Goal: Check status: Check status

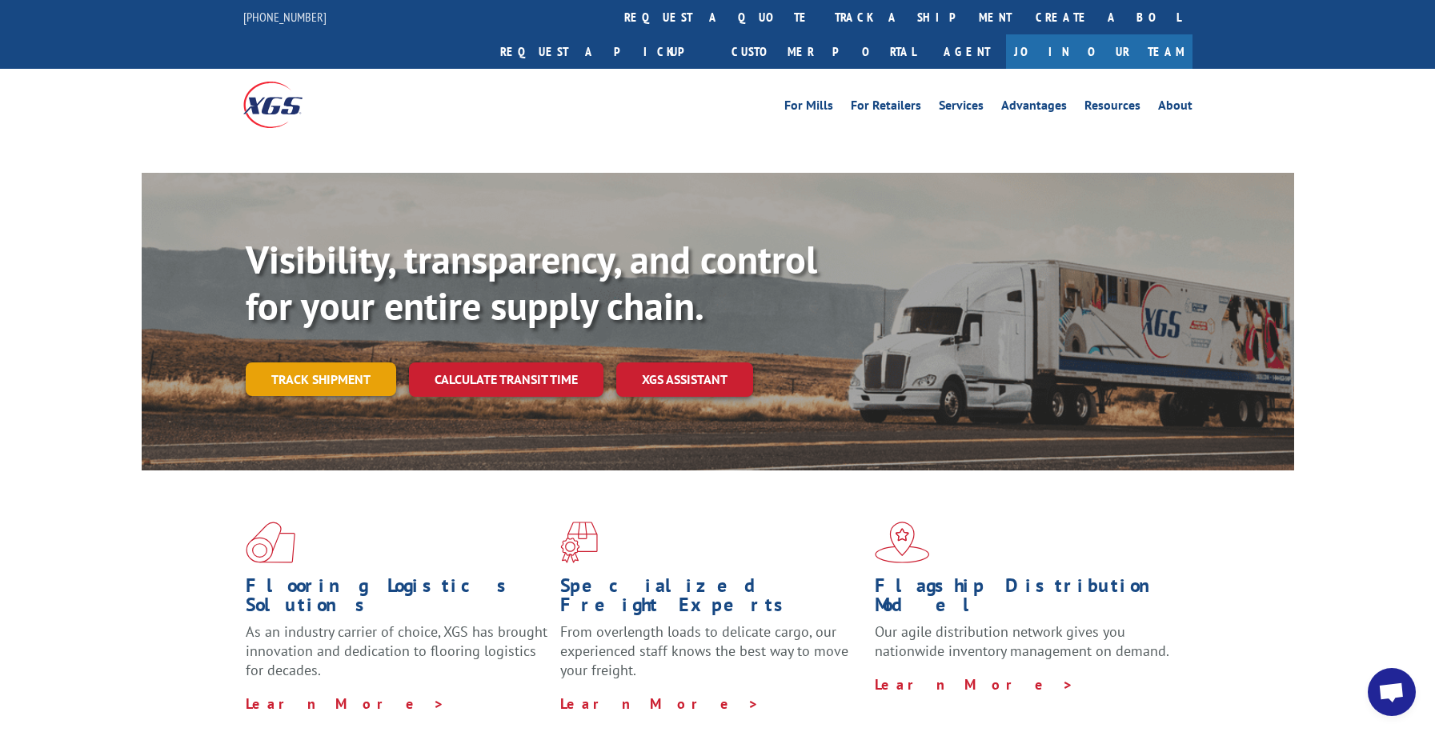
click at [309, 363] on link "Track shipment" at bounding box center [321, 380] width 150 height 34
click at [310, 363] on link "Track shipment" at bounding box center [321, 380] width 150 height 34
click at [314, 363] on link "Track shipment" at bounding box center [321, 380] width 150 height 34
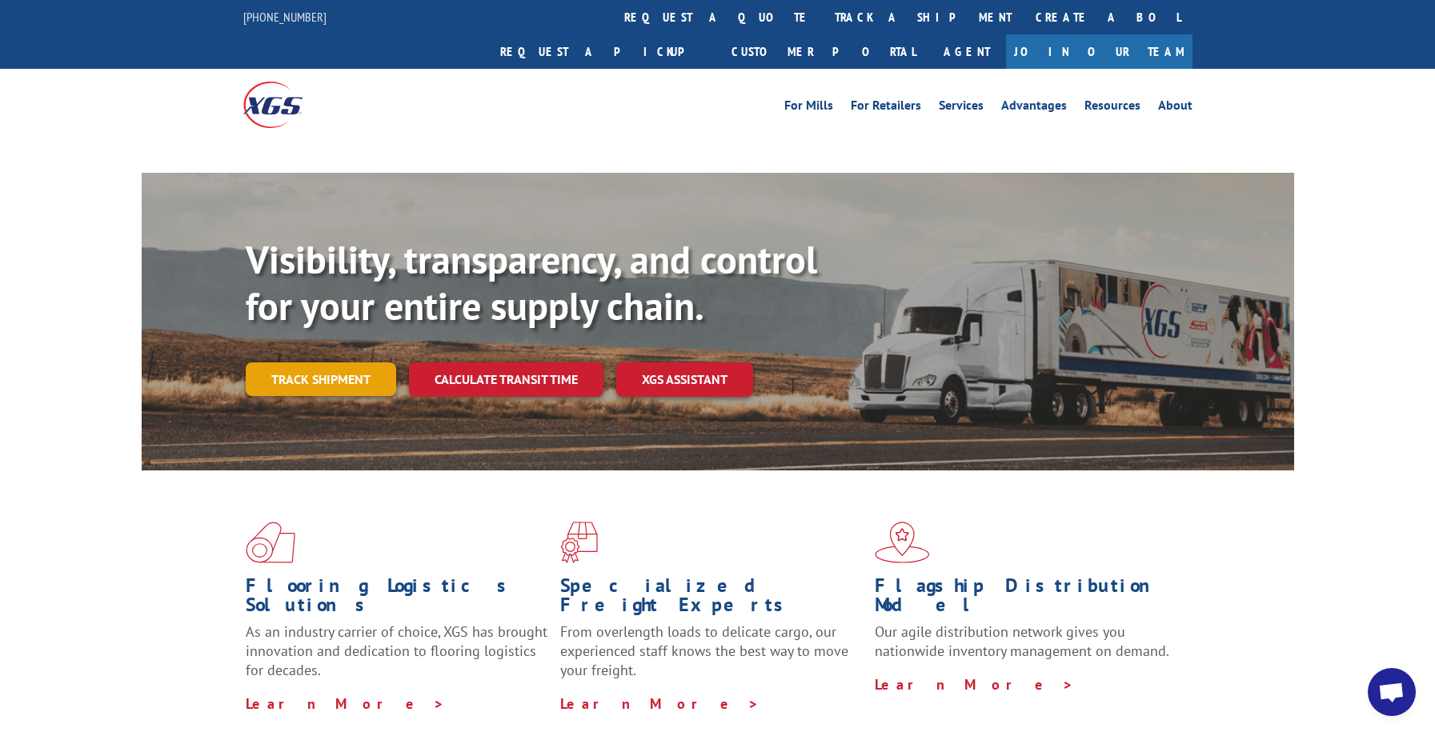
click at [314, 363] on link "Track shipment" at bounding box center [321, 380] width 150 height 34
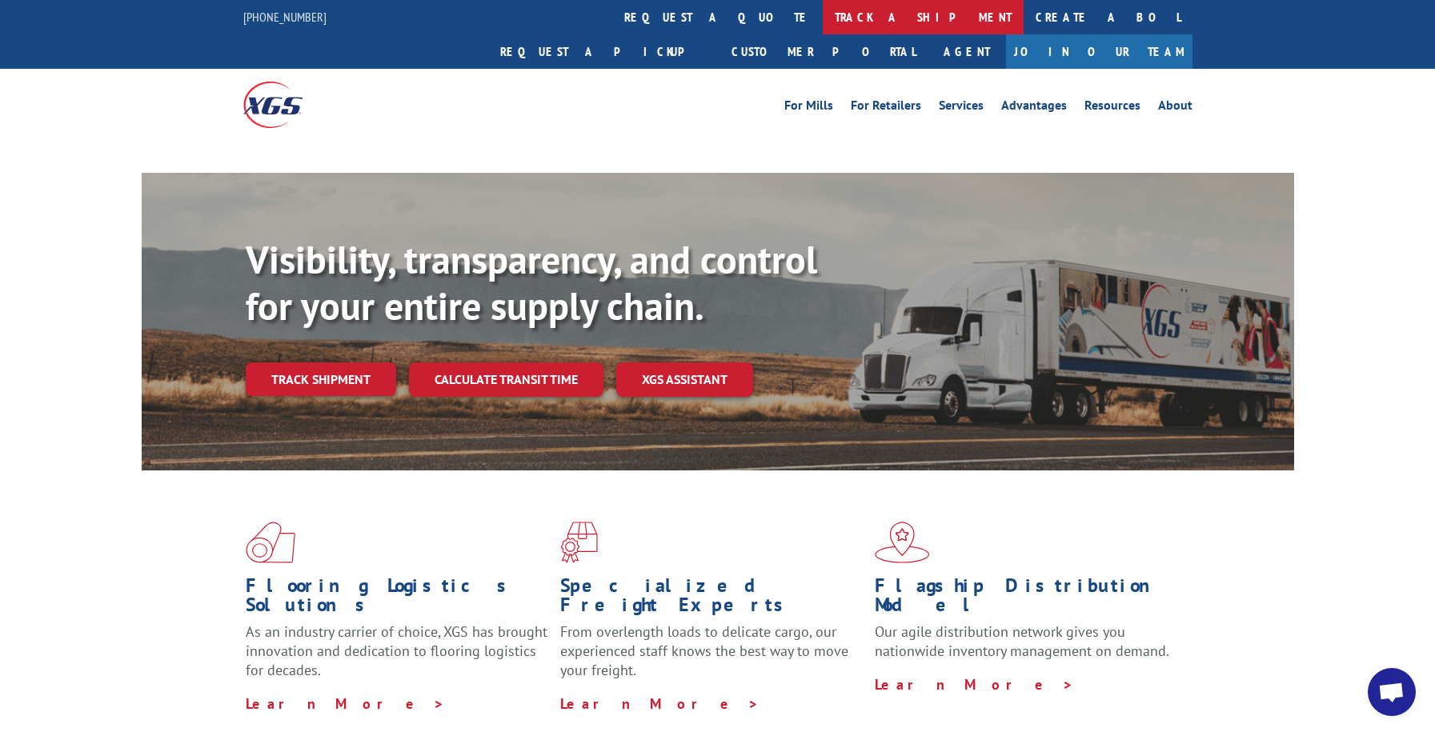
click at [823, 17] on link "track a shipment" at bounding box center [923, 17] width 201 height 34
